Goal: Communication & Community: Answer question/provide support

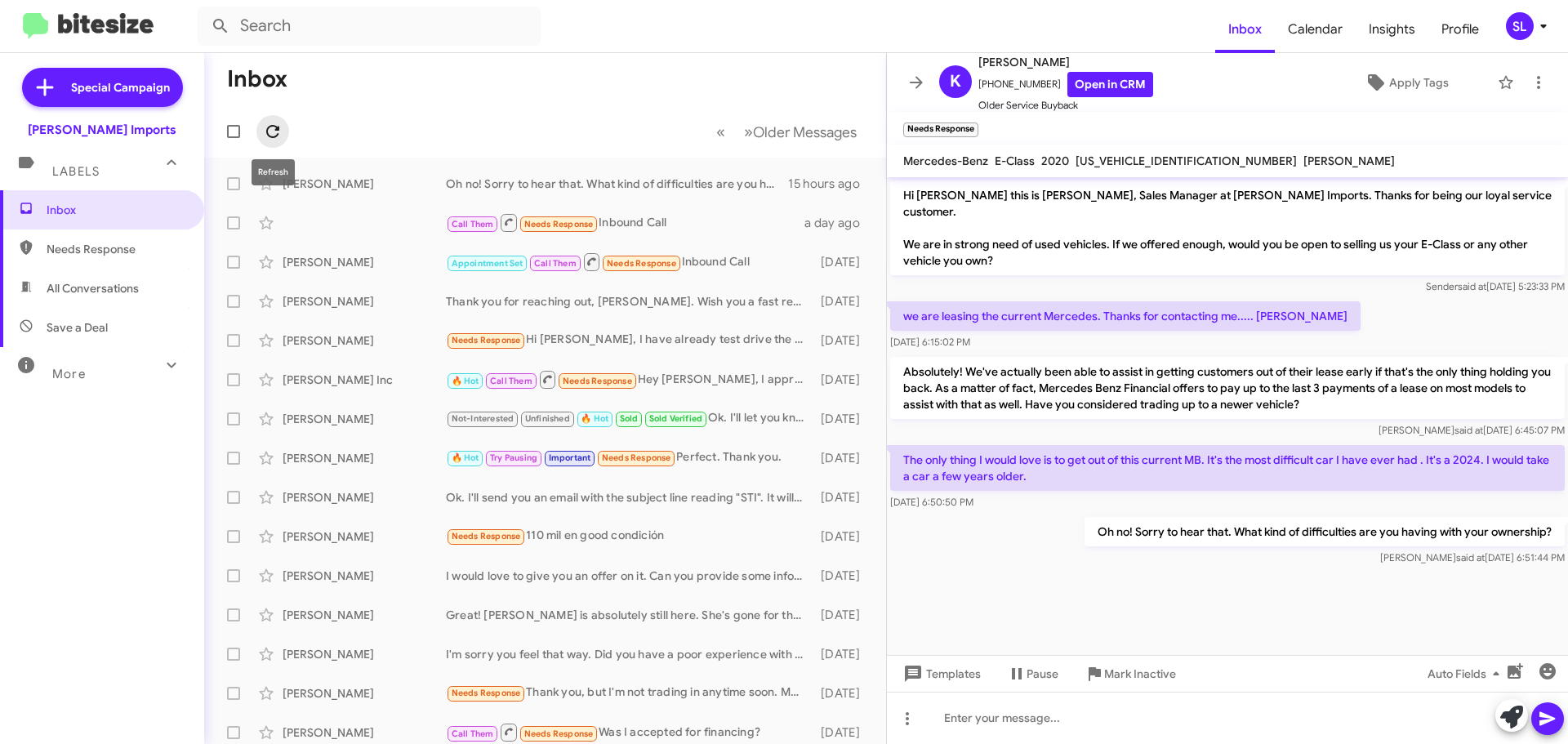
click at [277, 139] on icon at bounding box center [272, 131] width 20 height 20
click at [677, 181] on div "Needs Response Too difficult for me to learn how to use all the difficult possi…" at bounding box center [626, 183] width 362 height 19
click at [648, 218] on div "Call Them Needs Response Inbound Call" at bounding box center [626, 222] width 362 height 20
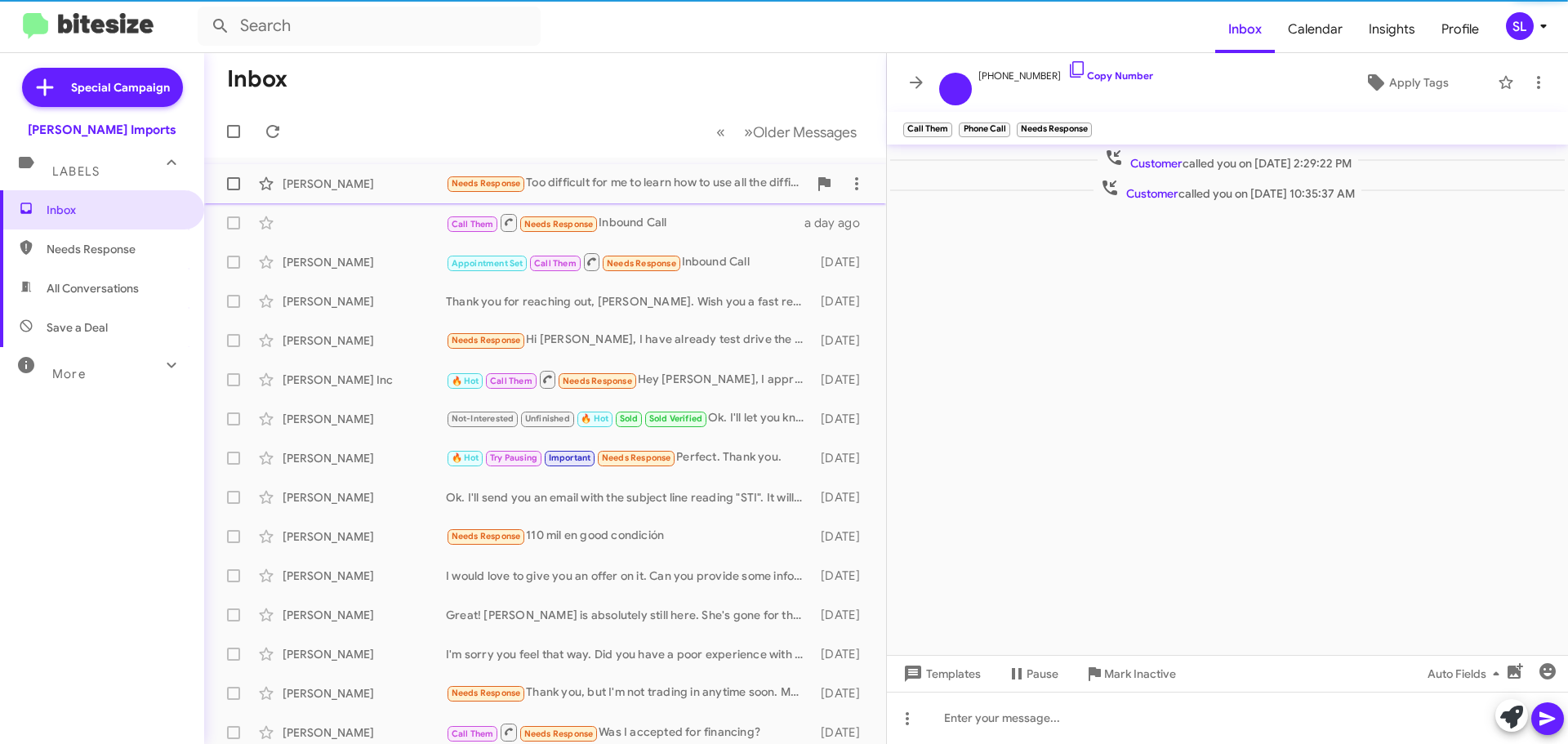
click at [650, 182] on div "Needs Response Too difficult for me to learn how to use all the difficult possi…" at bounding box center [626, 183] width 362 height 19
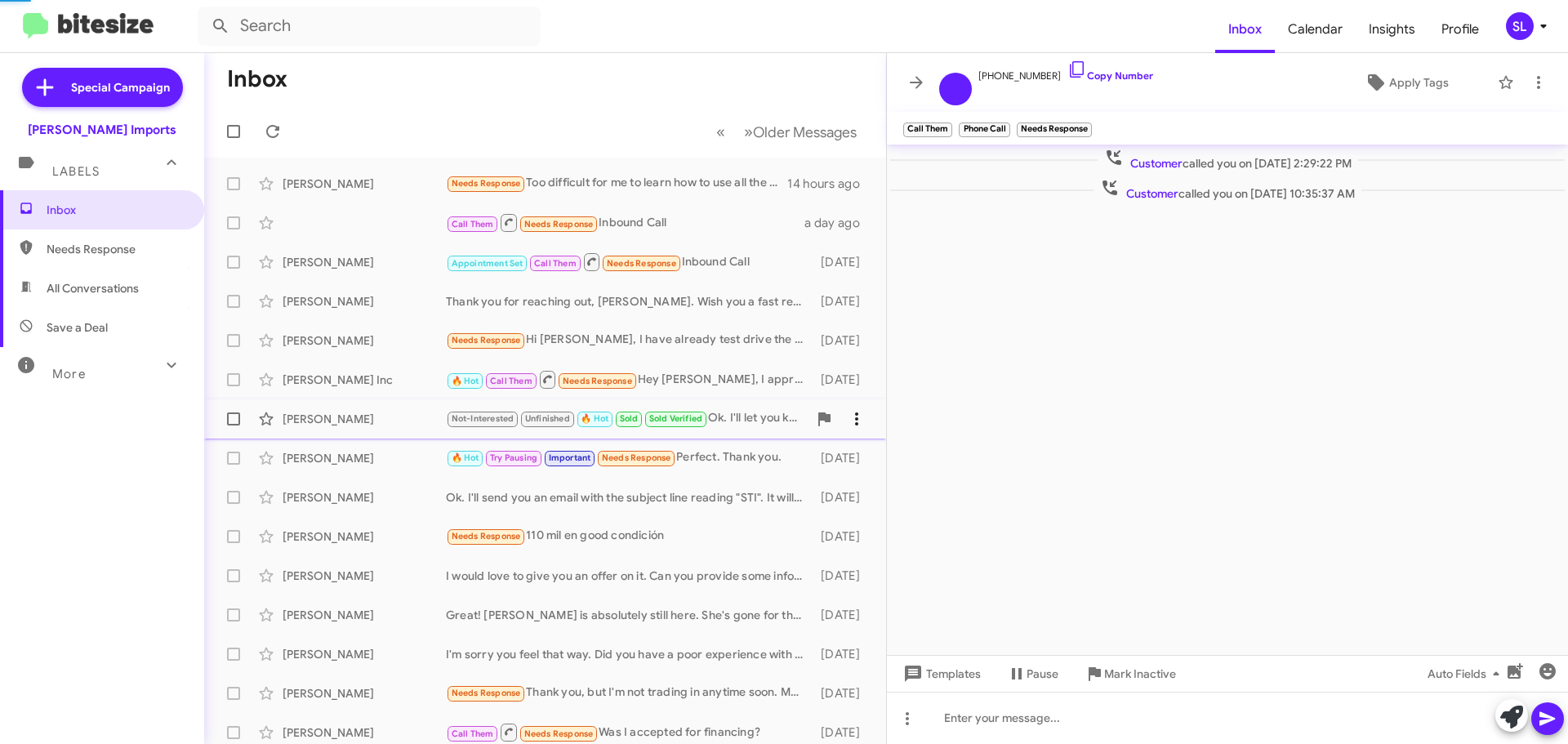
scroll to position [27, 0]
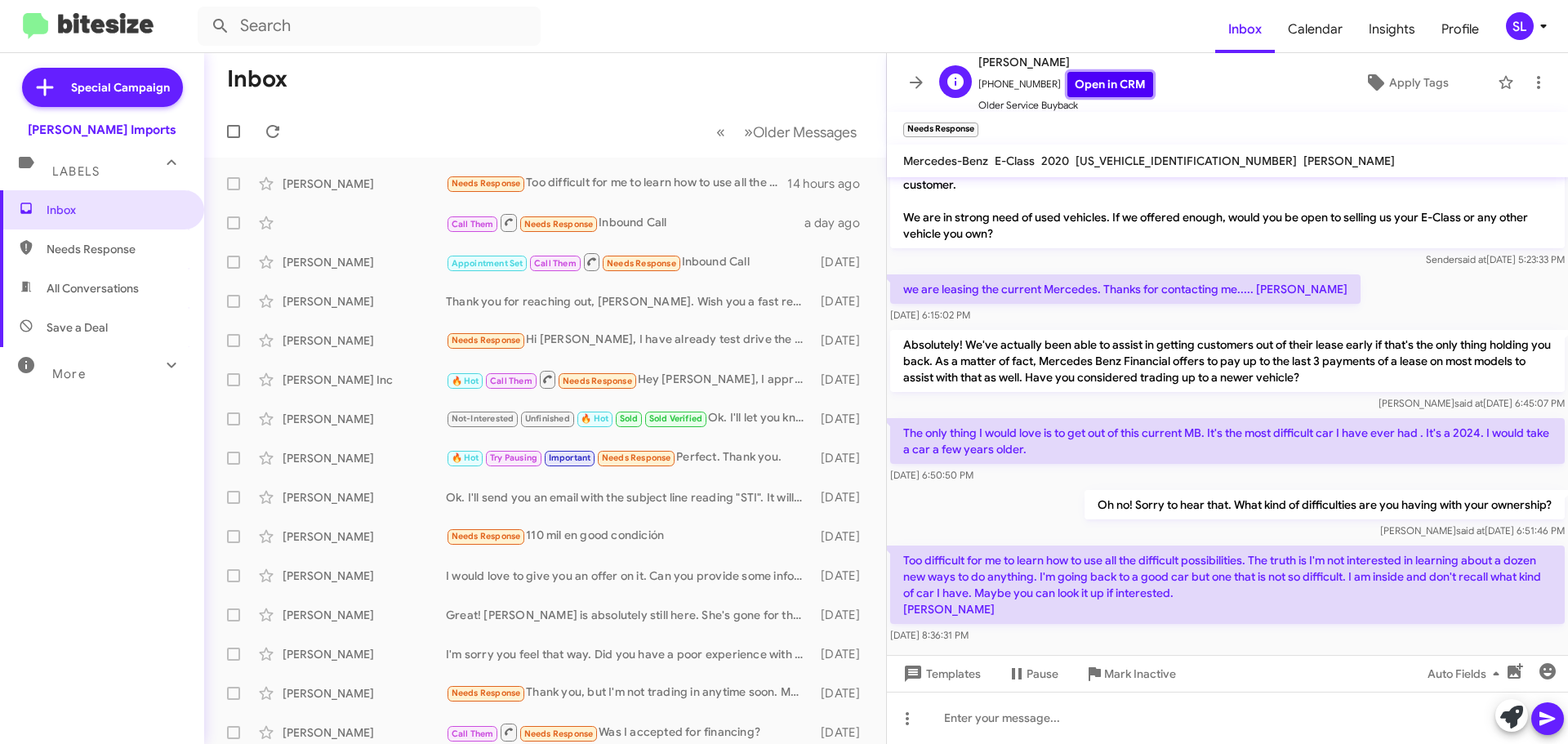
click at [1104, 84] on link "Open in CRM" at bounding box center [1111, 84] width 86 height 26
click at [1142, 156] on span "[US_VEHICLE_IDENTIFICATION_NUMBER]" at bounding box center [1186, 160] width 222 height 14
copy span "[US_VEHICLE_IDENTIFICATION_NUMBER]"
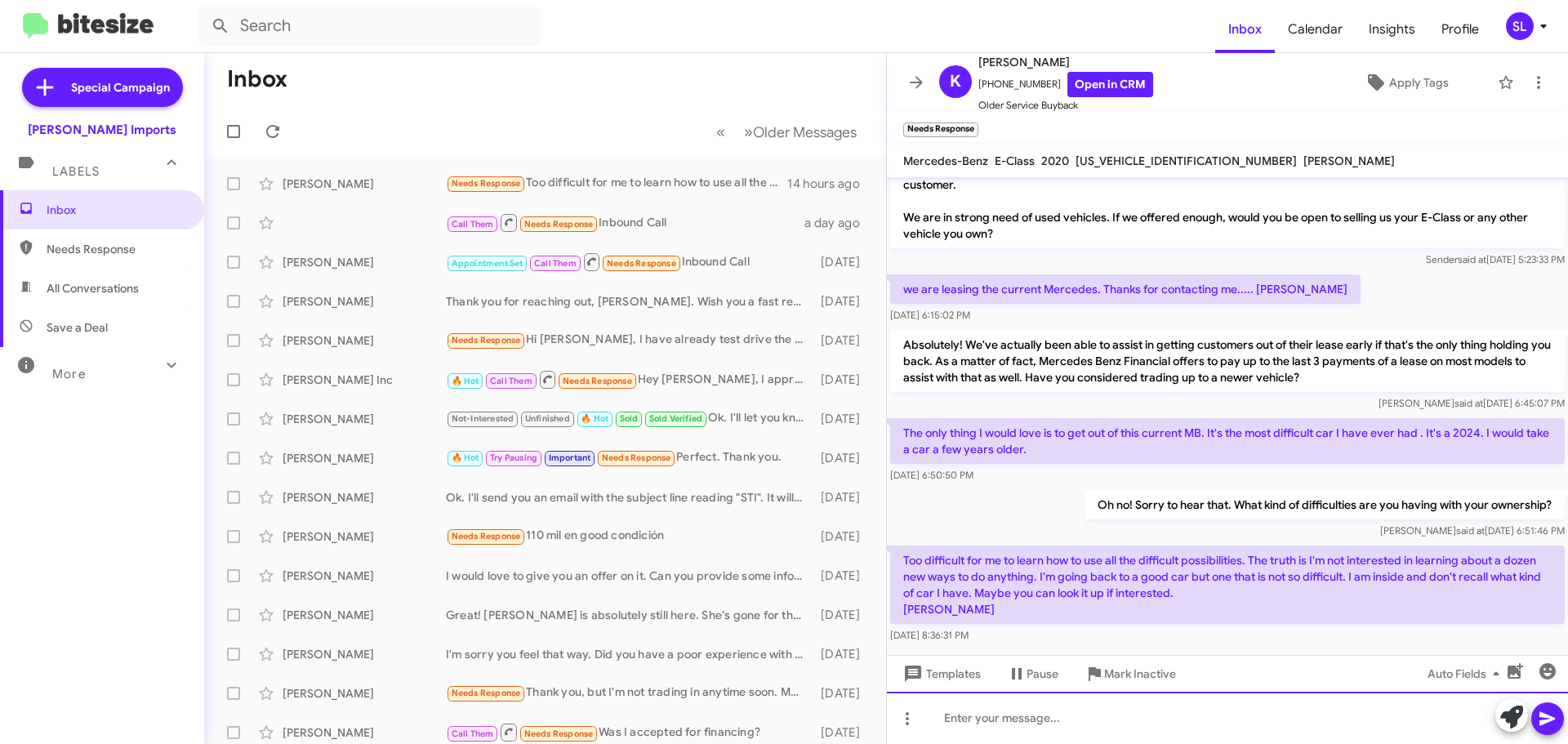
click at [1066, 736] on div at bounding box center [1227, 717] width 681 height 53
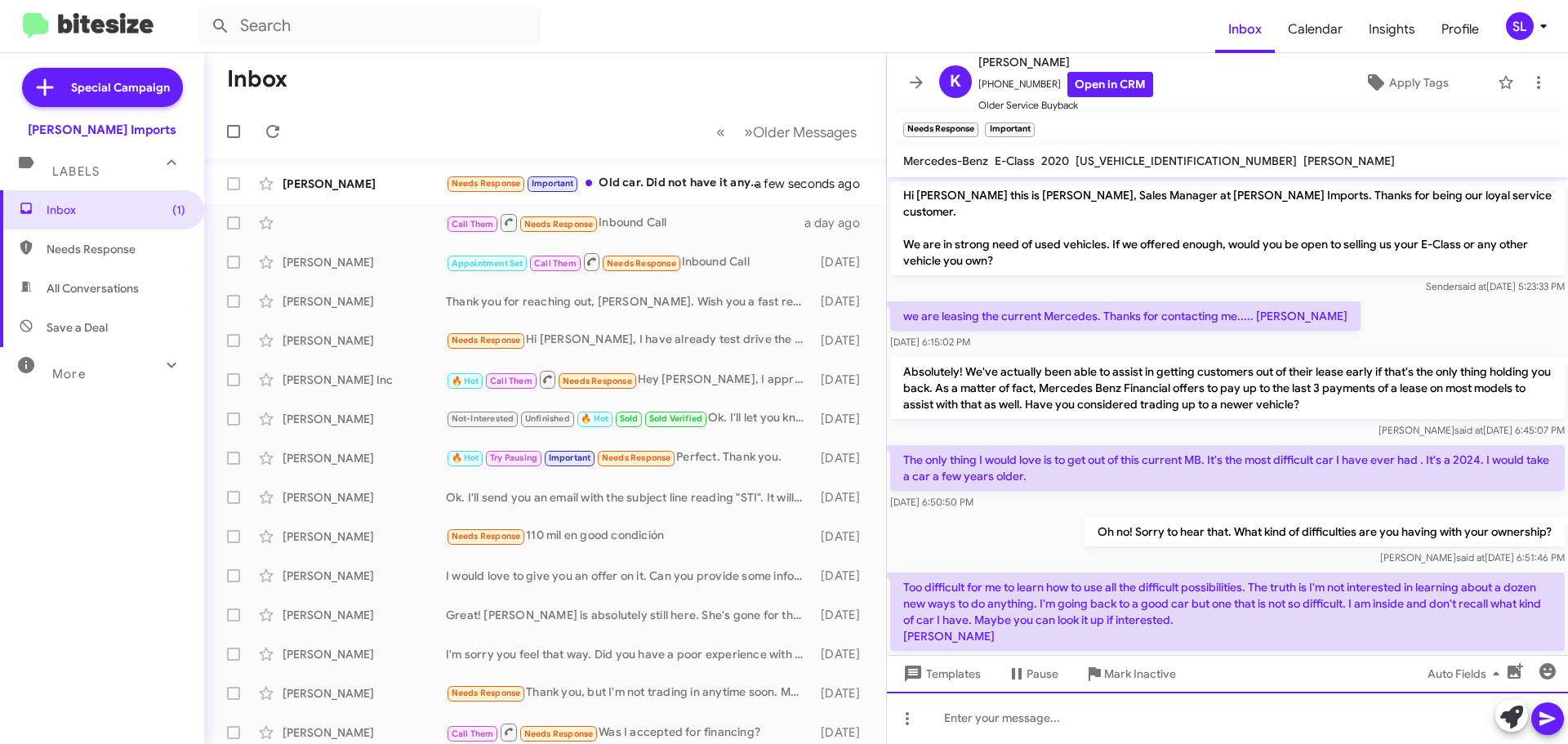
scroll to position [162, 0]
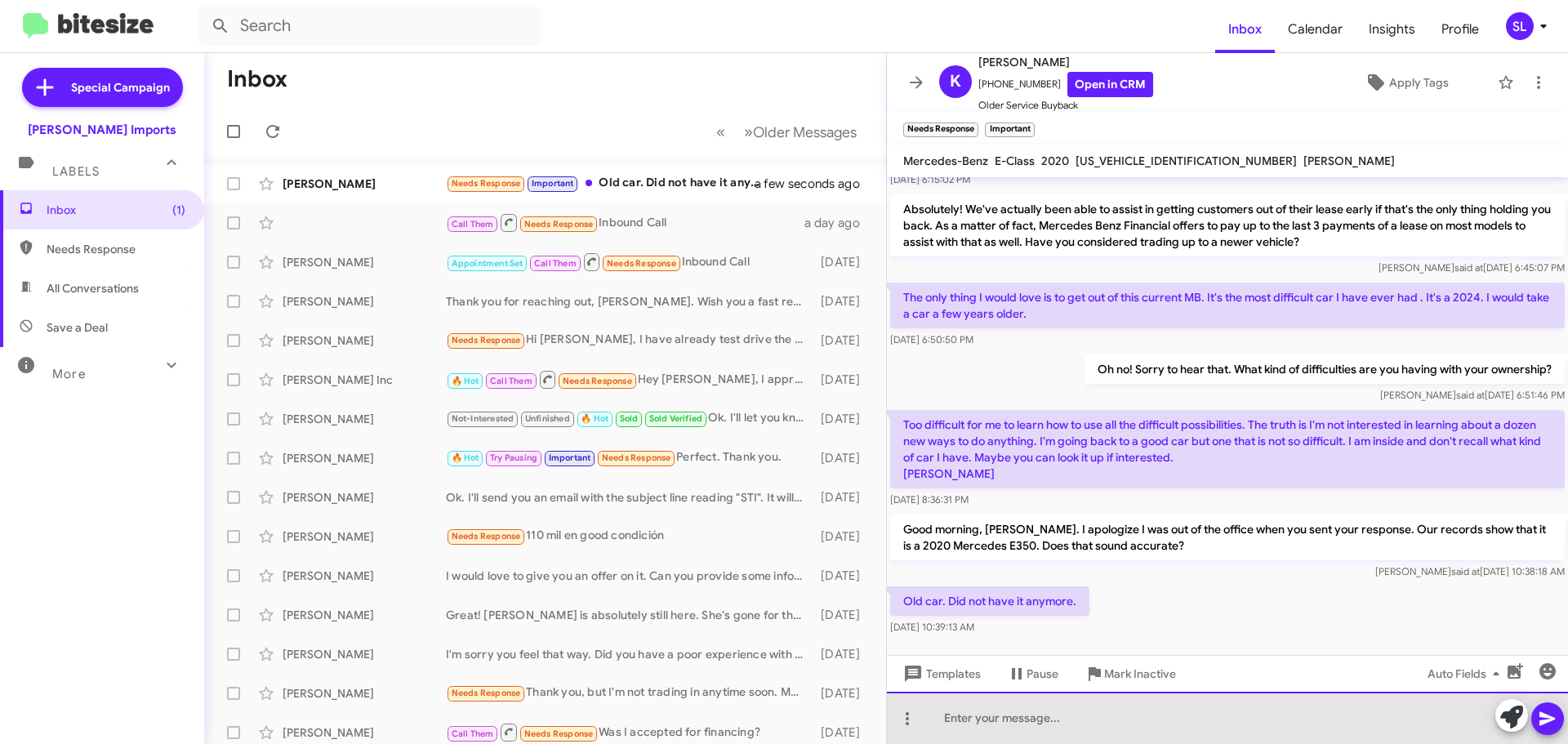
click at [1038, 720] on div at bounding box center [1227, 717] width 681 height 53
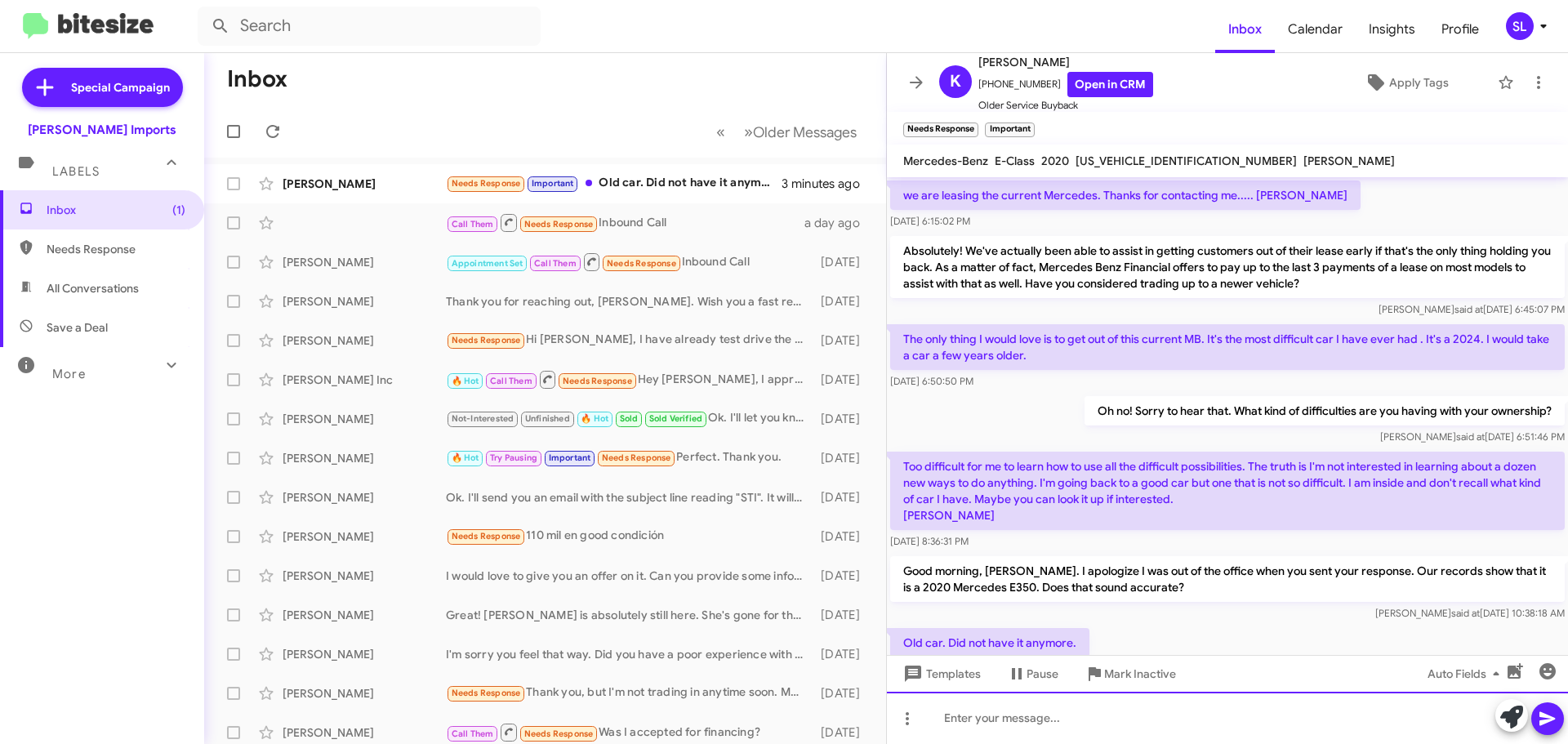
scroll to position [239, 0]
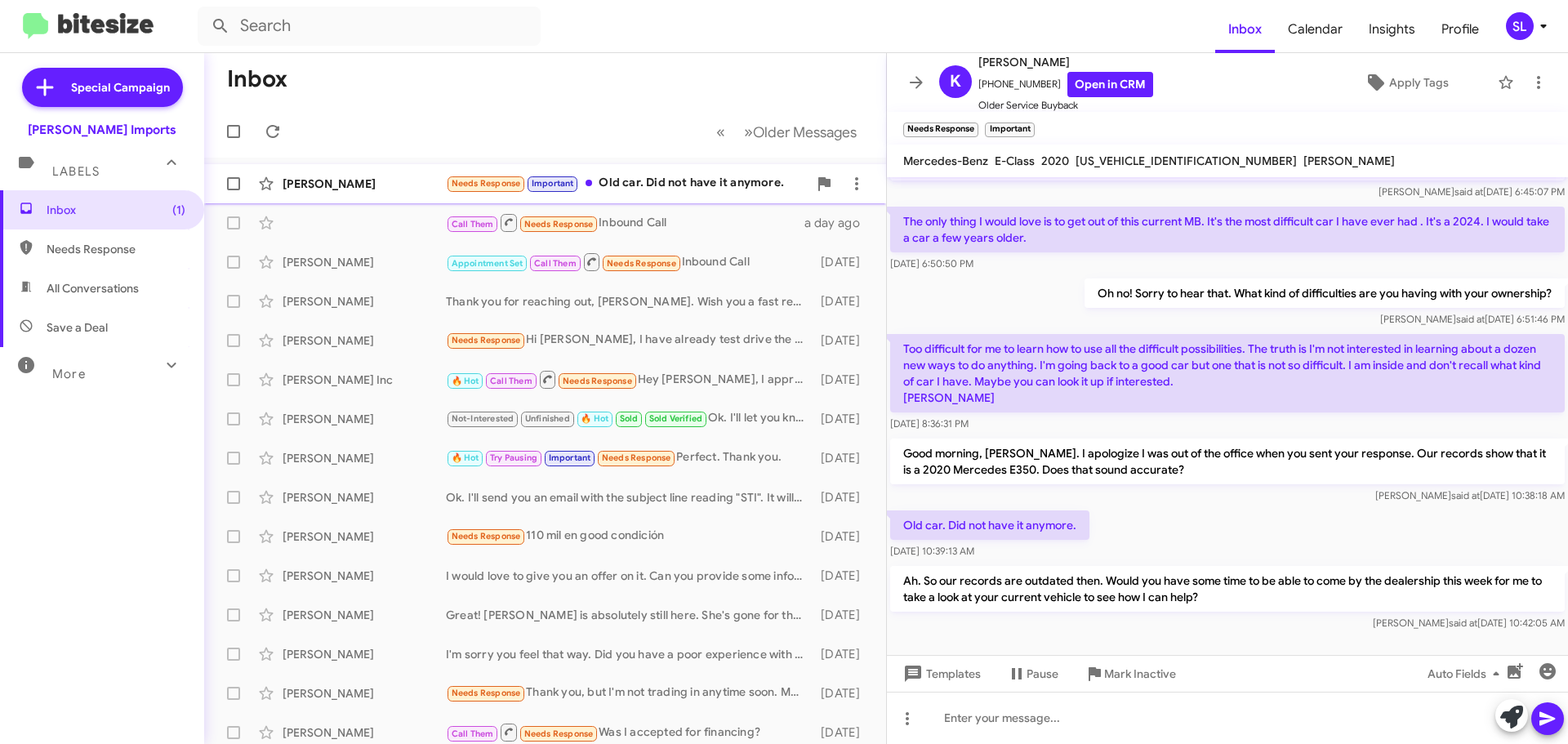
click at [718, 189] on div "Needs Response Important Old car. Did not have it anymore." at bounding box center [626, 183] width 362 height 19
click at [922, 80] on icon at bounding box center [916, 82] width 20 height 20
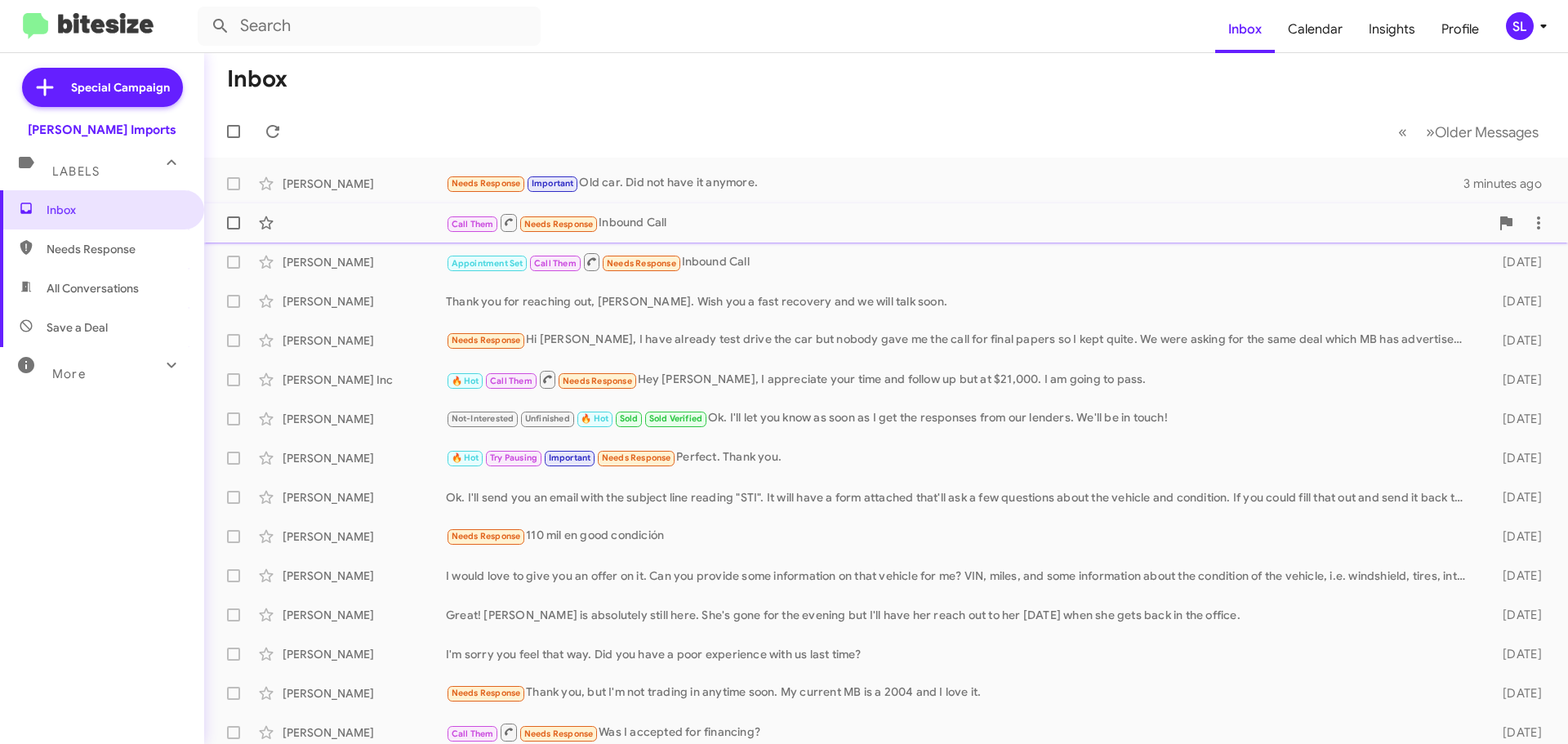
click at [772, 221] on div "Call Them Needs Response Inbound Call" at bounding box center [967, 222] width 1044 height 20
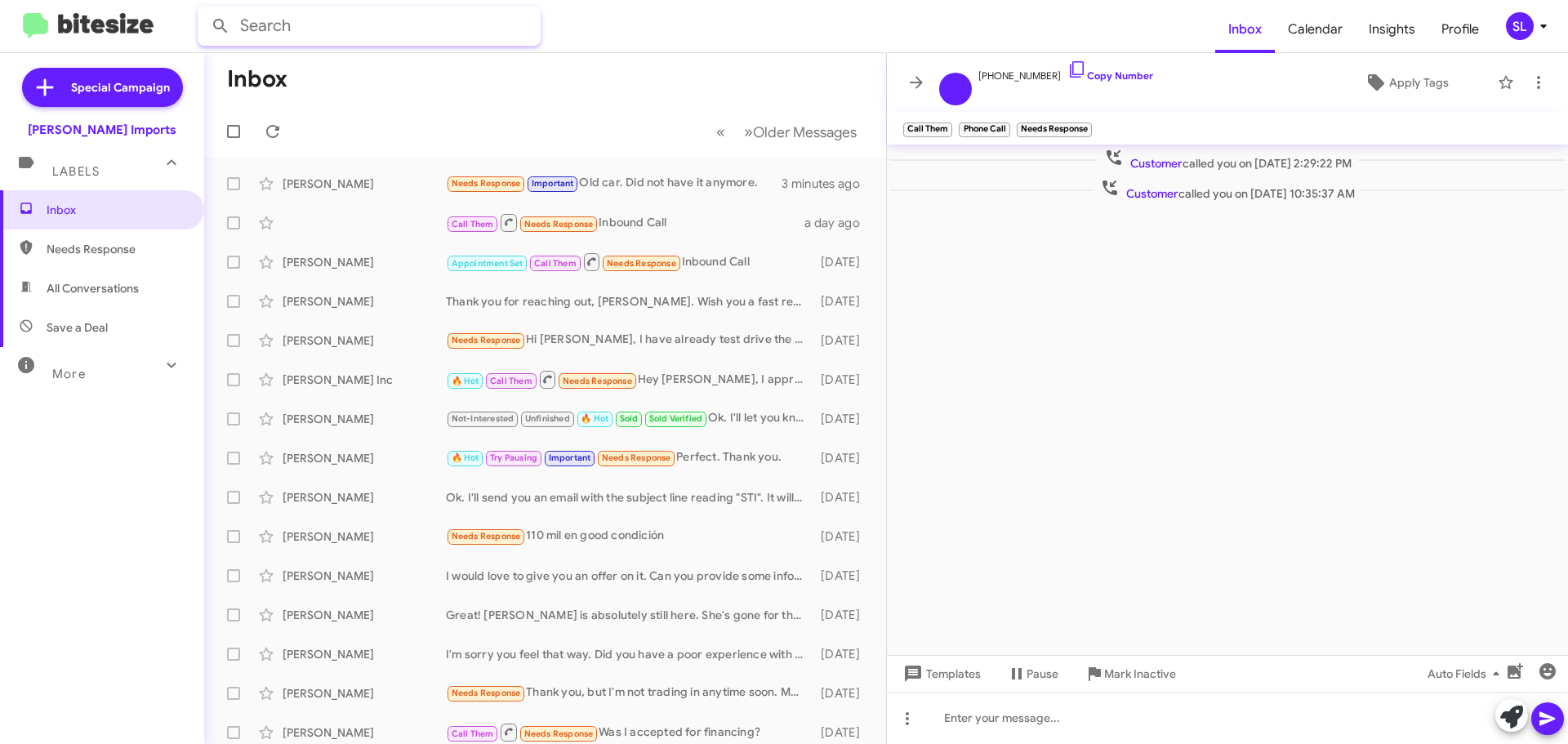
click at [325, 29] on input "text" at bounding box center [369, 26] width 343 height 39
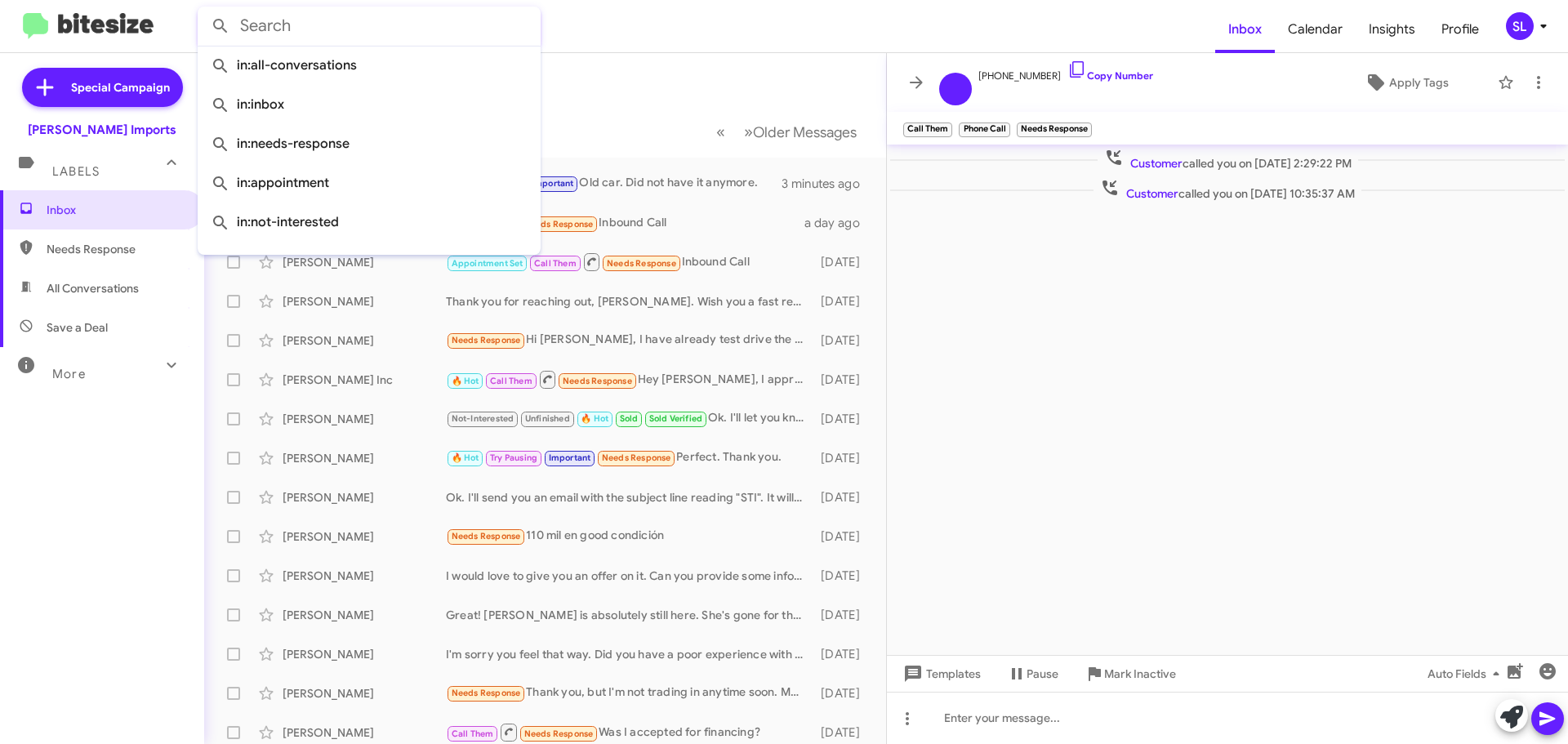
type input "k"
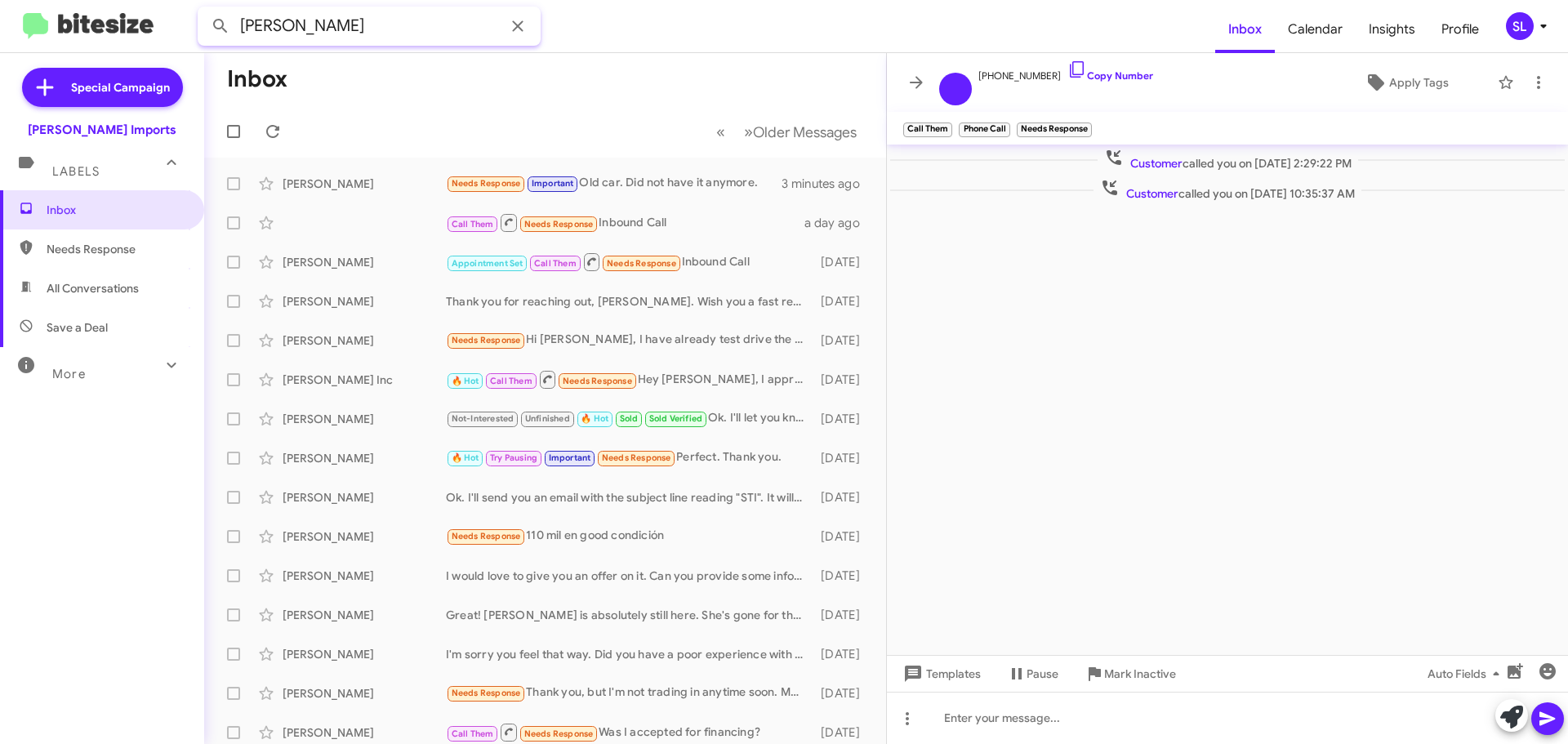
type input "[PERSON_NAME]"
click at [204, 10] on button at bounding box center [221, 26] width 32 height 32
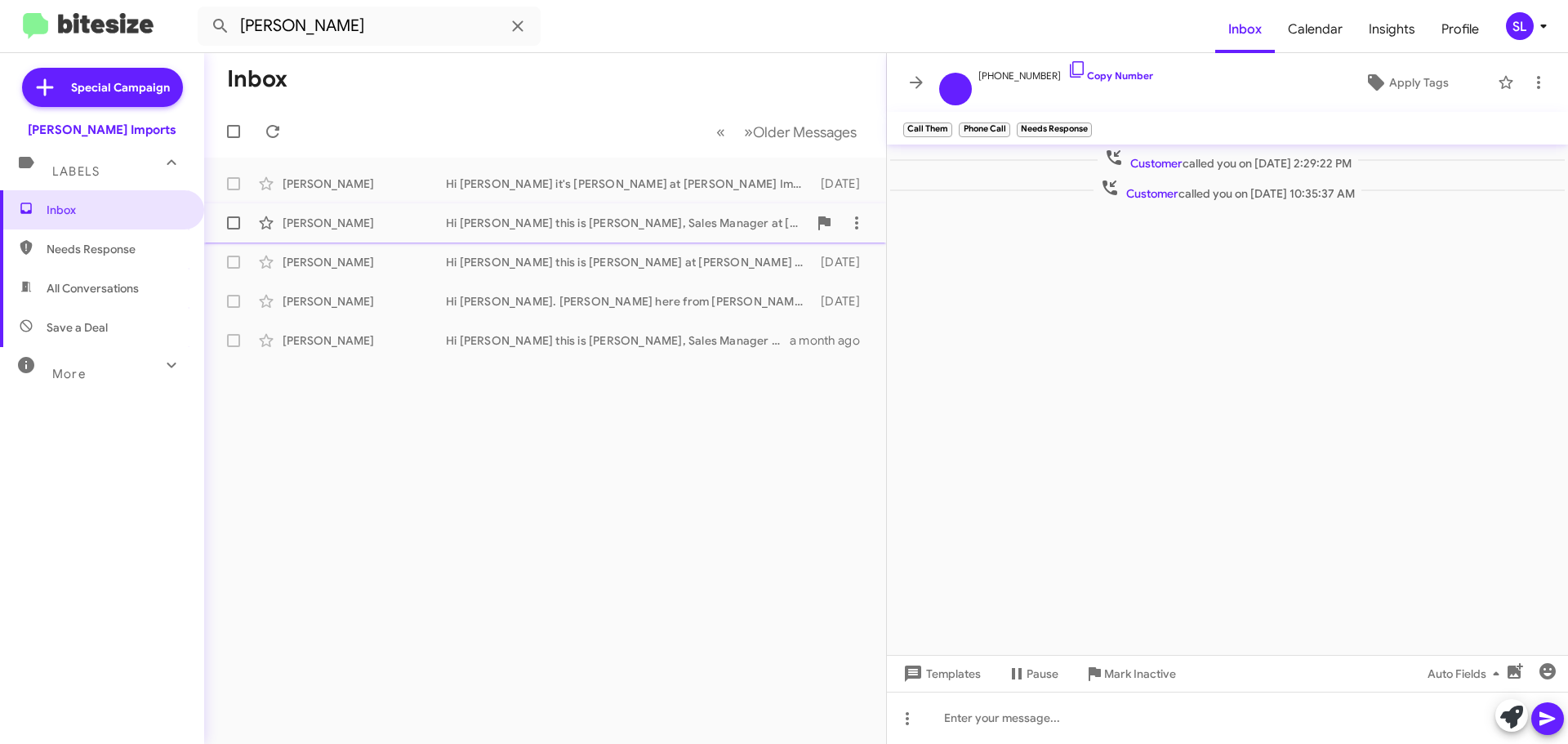
click at [382, 223] on div "[PERSON_NAME]" at bounding box center [364, 223] width 163 height 16
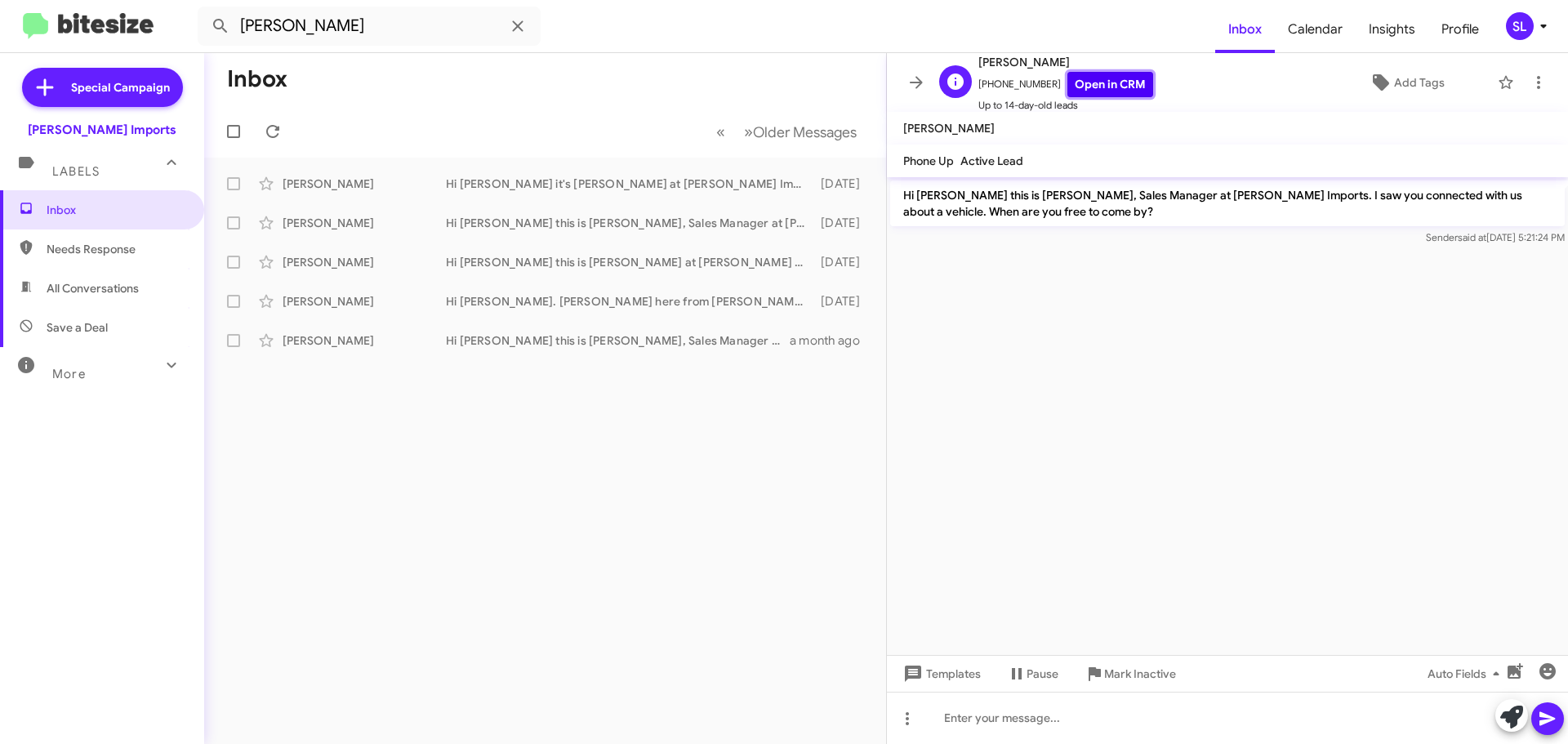
click at [1110, 85] on link "Open in CRM" at bounding box center [1111, 84] width 86 height 26
click at [518, 32] on icon at bounding box center [518, 26] width 20 height 20
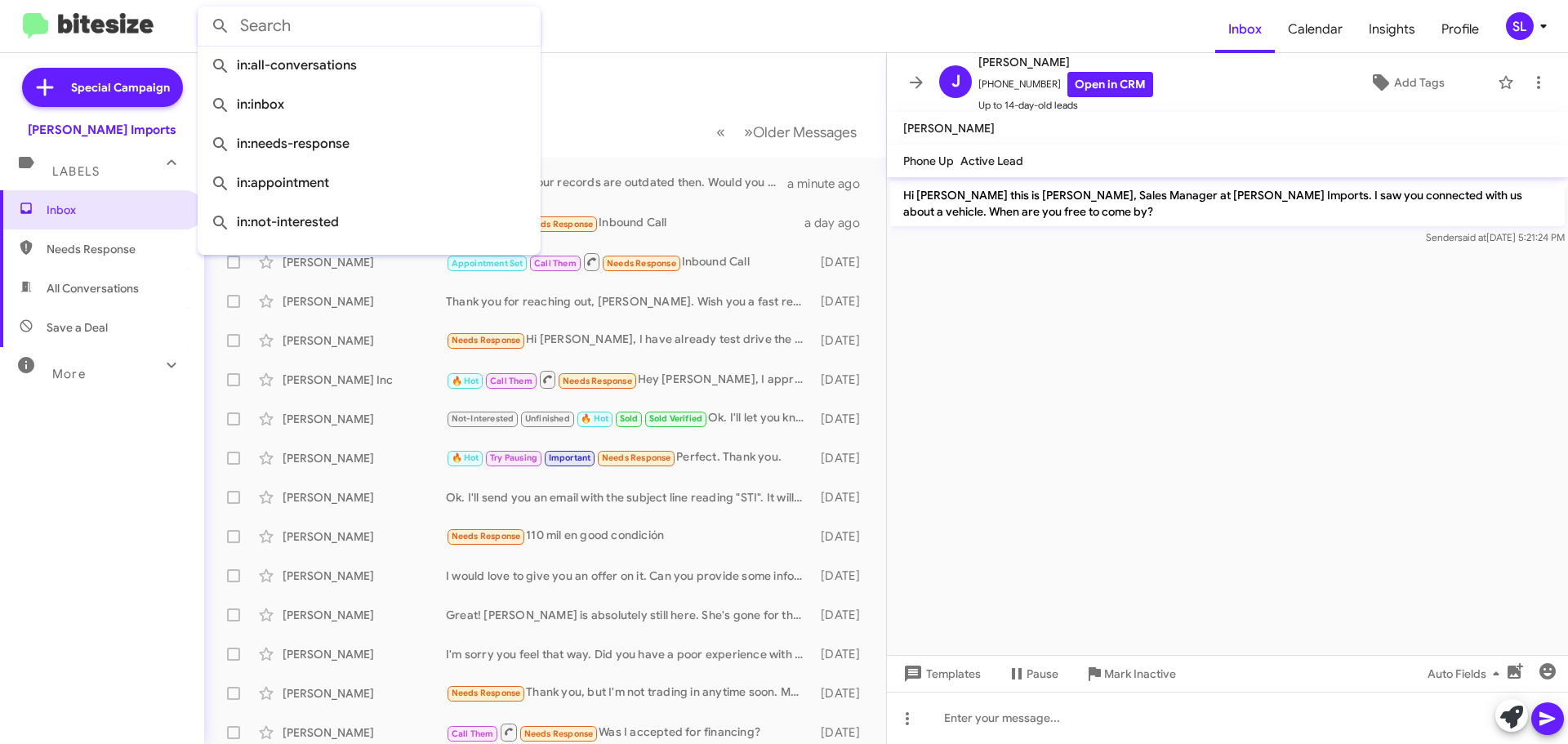
click at [113, 492] on div "Inbox Needs Response All Conversations Save a Deal More Important 🔥 Hot Appoint…" at bounding box center [102, 414] width 204 height 447
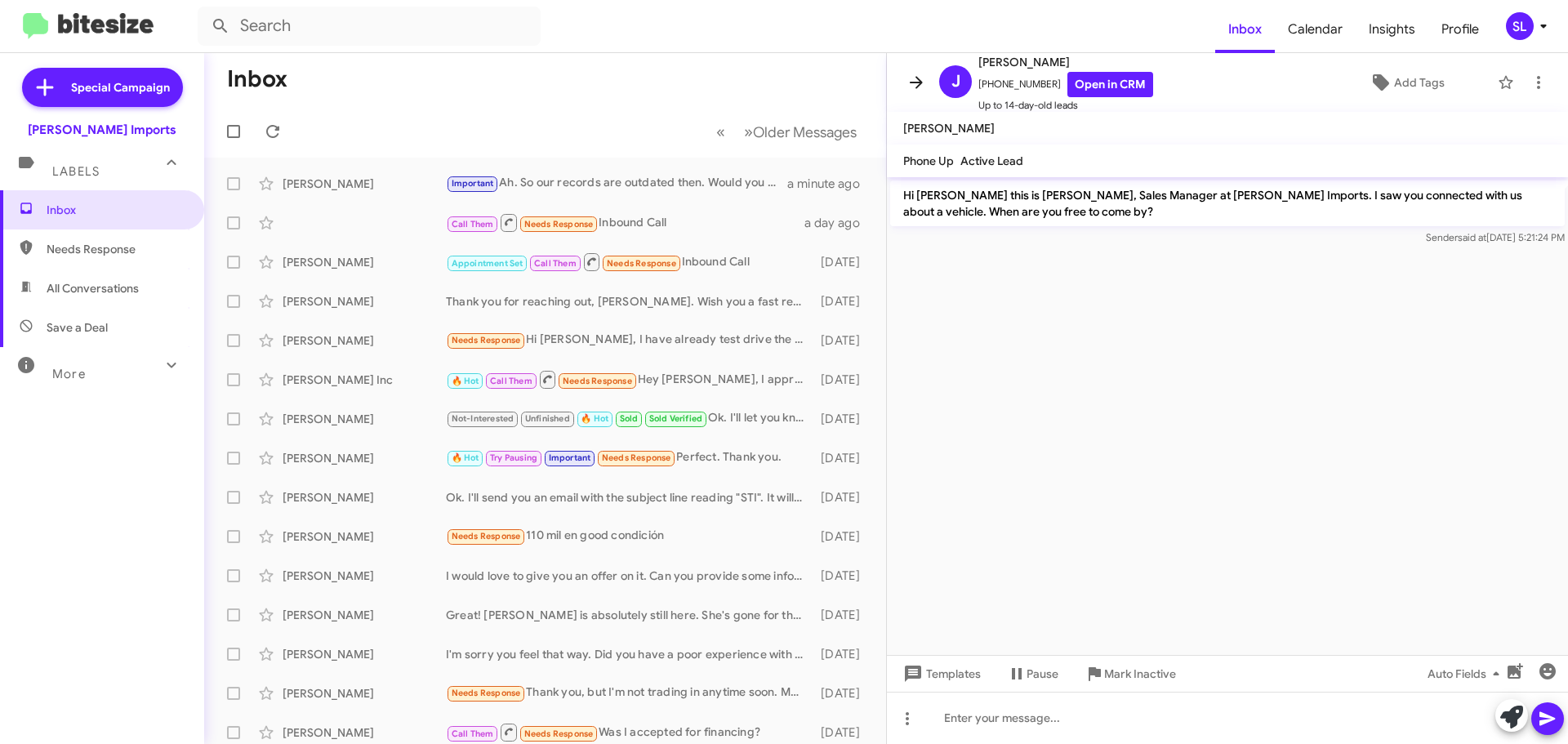
click at [918, 89] on icon at bounding box center [916, 82] width 20 height 20
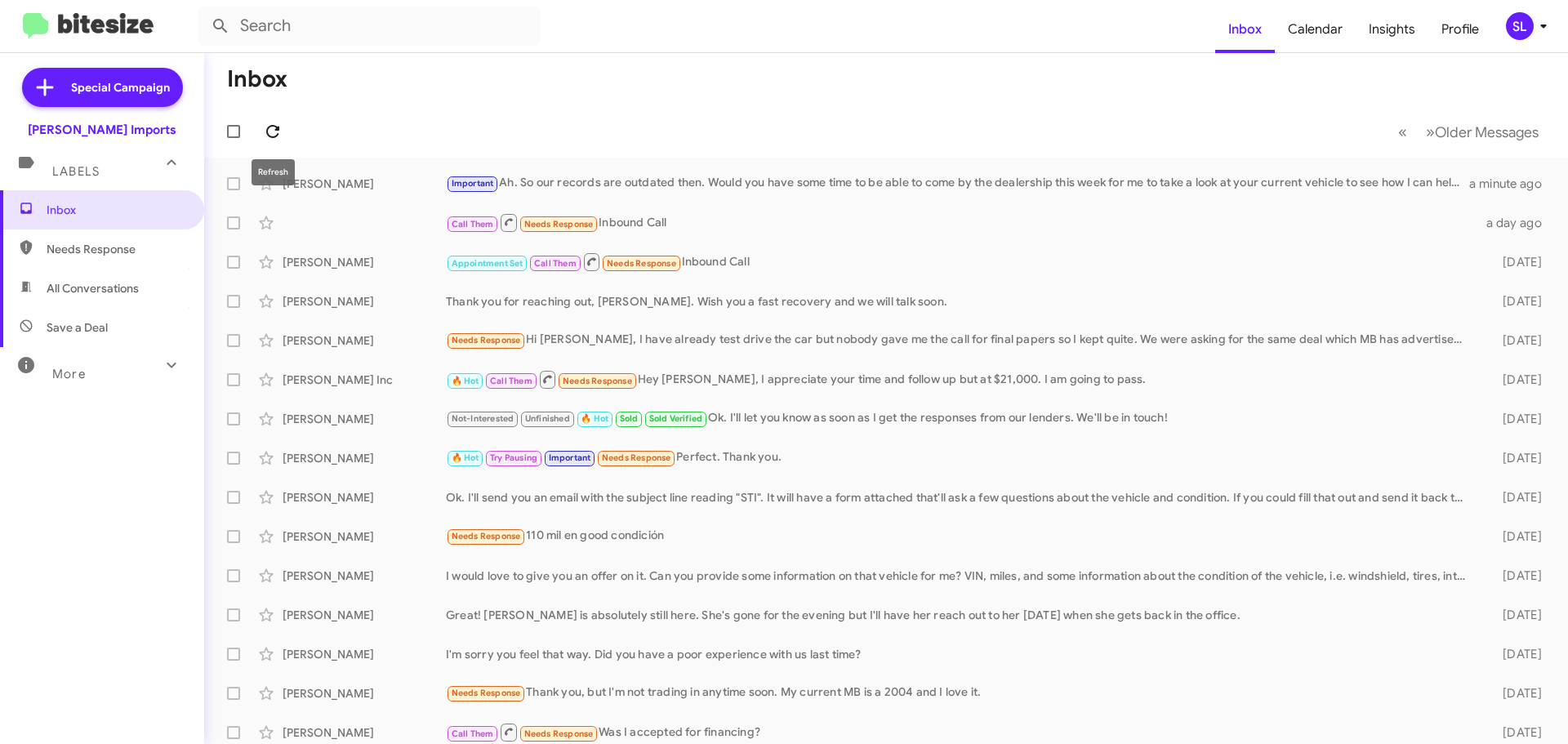
click at [280, 137] on icon at bounding box center [272, 131] width 20 height 20
click at [795, 187] on div "Important Ah. So our records are outdated then. Would you have some time to be …" at bounding box center [967, 183] width 1044 height 19
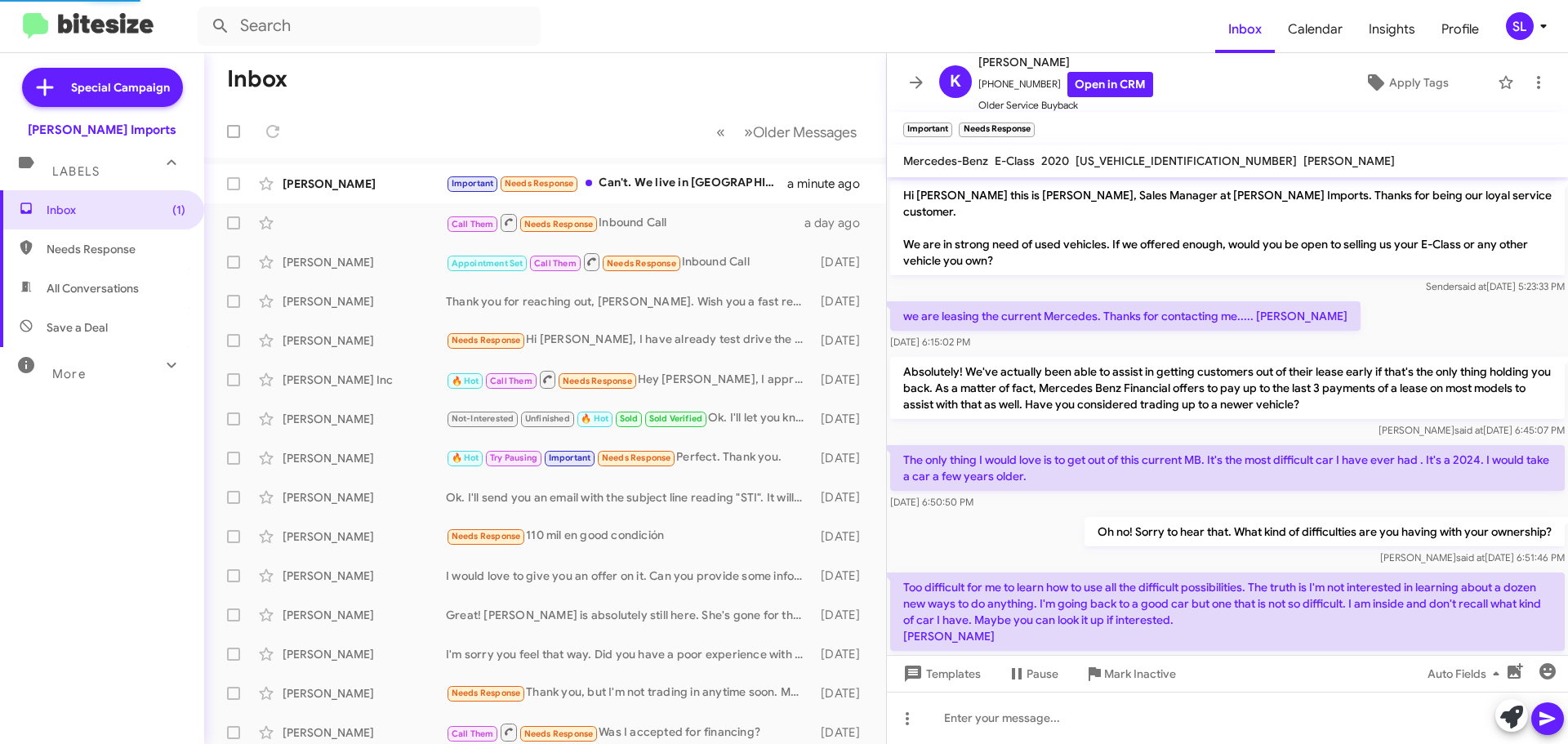
scroll to position [358, 0]
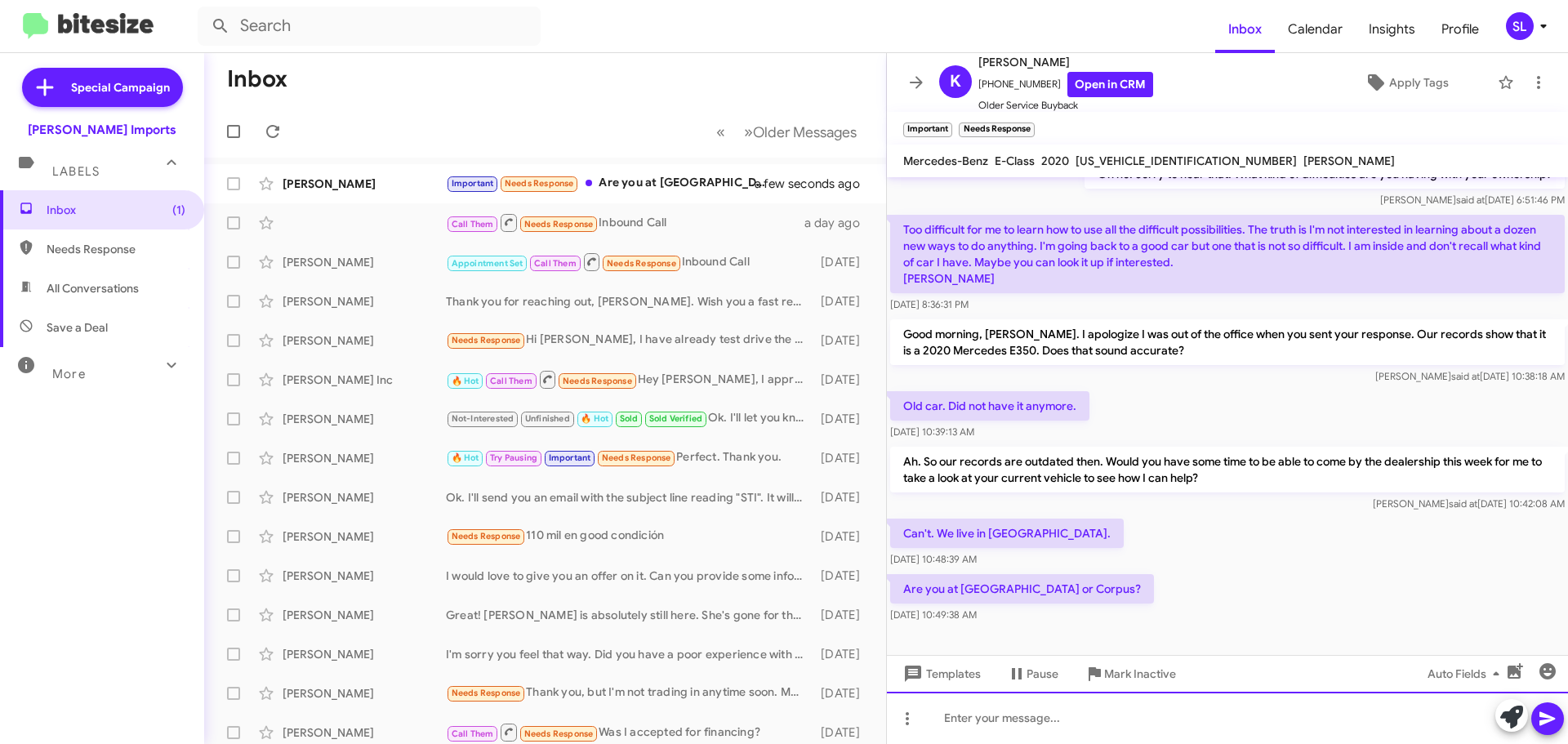
click at [1015, 726] on div at bounding box center [1227, 717] width 681 height 53
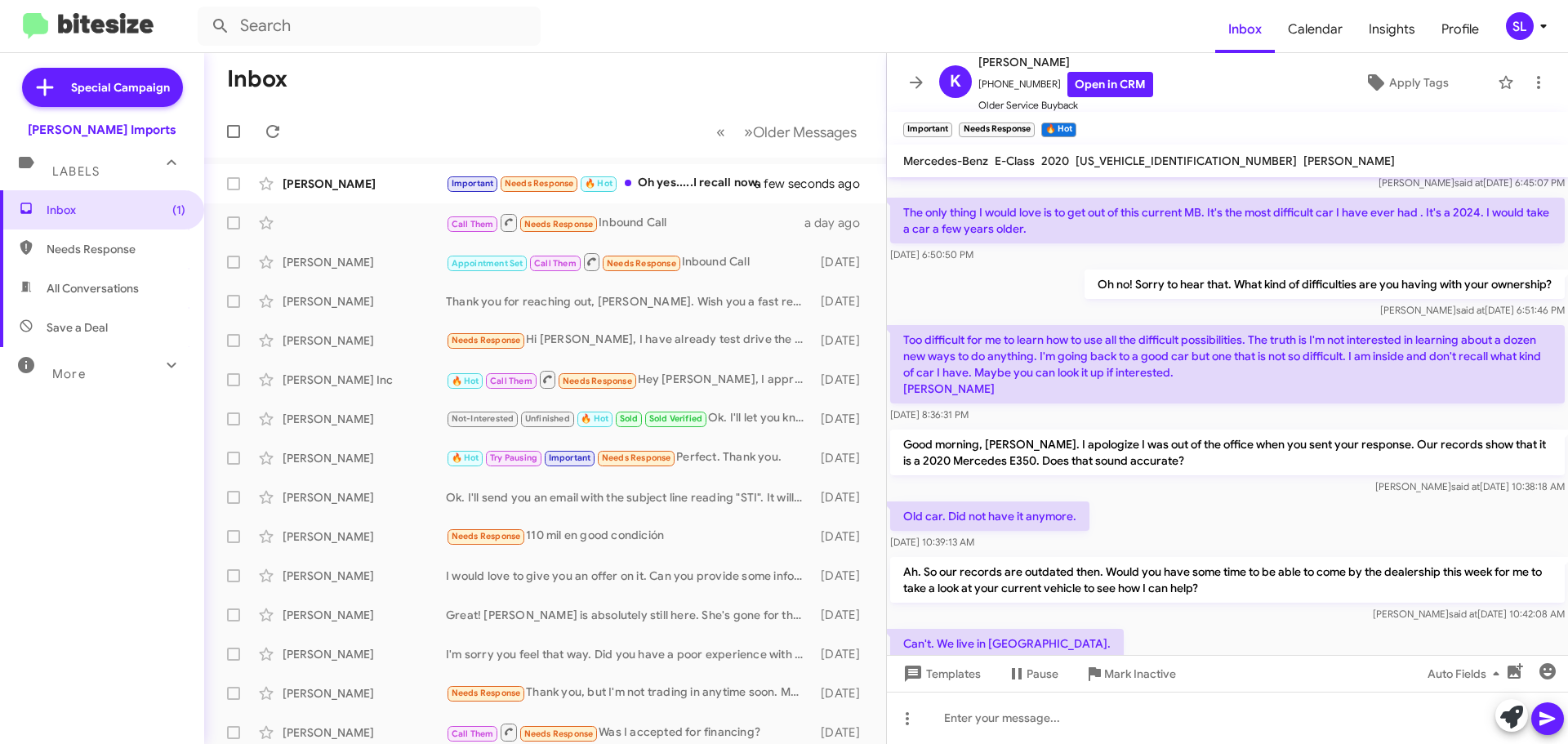
scroll to position [478, 0]
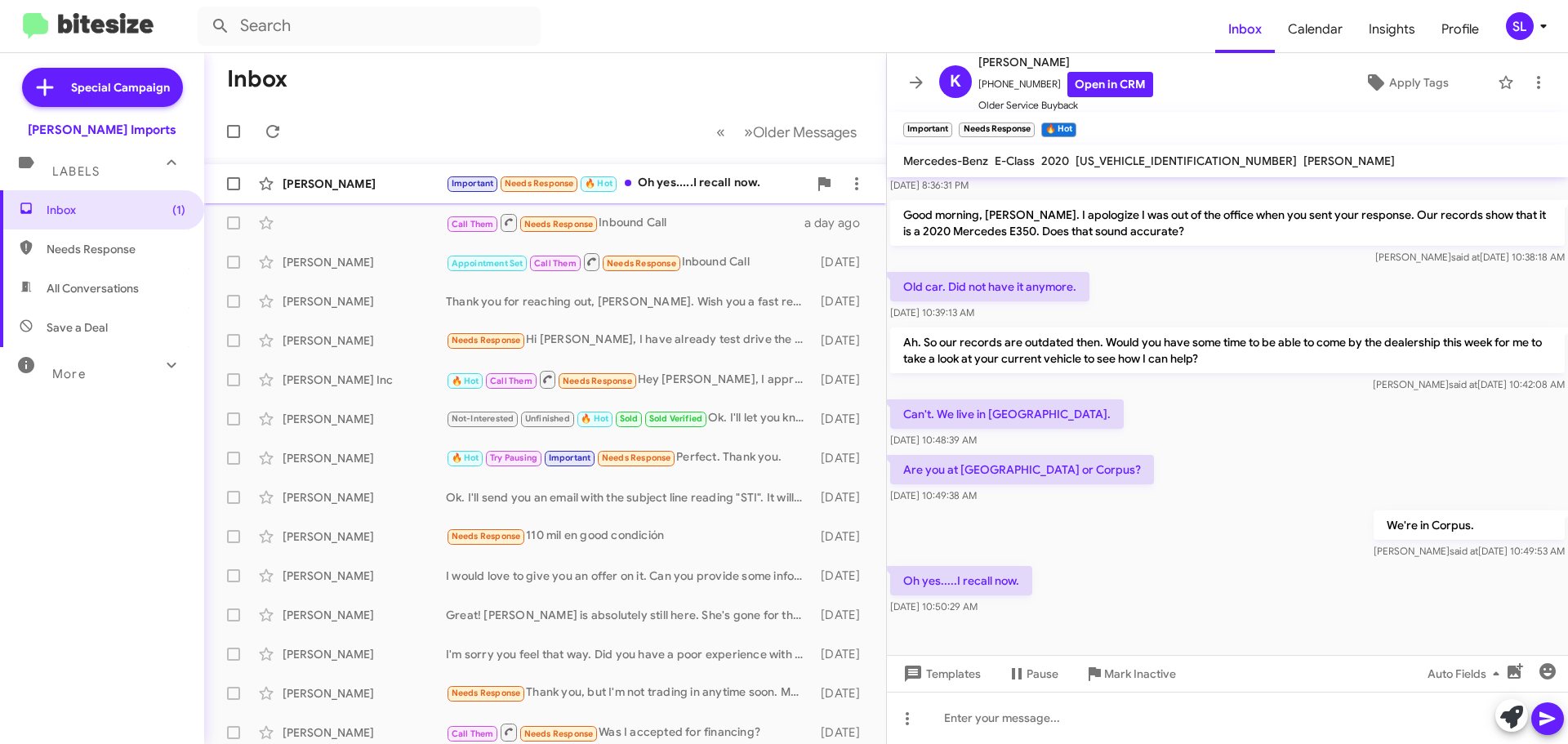
click at [694, 179] on div "Important Needs Response 🔥 Hot Oh yes.....I recall now." at bounding box center [626, 183] width 362 height 19
